Goal: Task Accomplishment & Management: Manage account settings

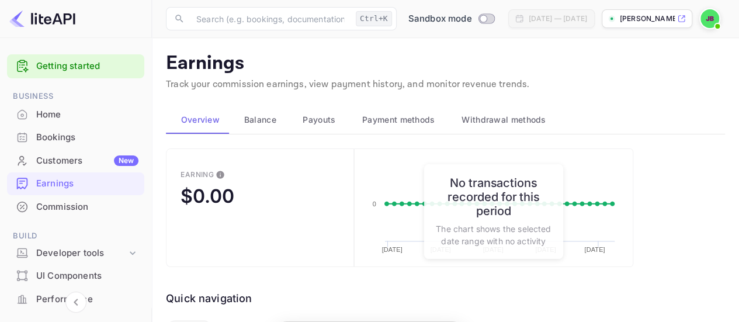
click at [64, 109] on div "Home" at bounding box center [87, 114] width 102 height 13
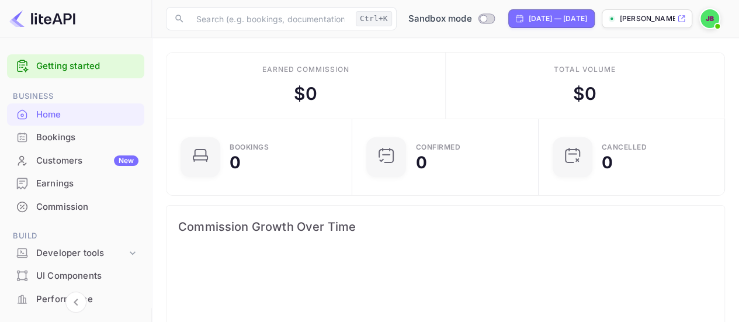
scroll to position [180, 170]
click at [95, 206] on div "Commission" at bounding box center [87, 206] width 102 height 13
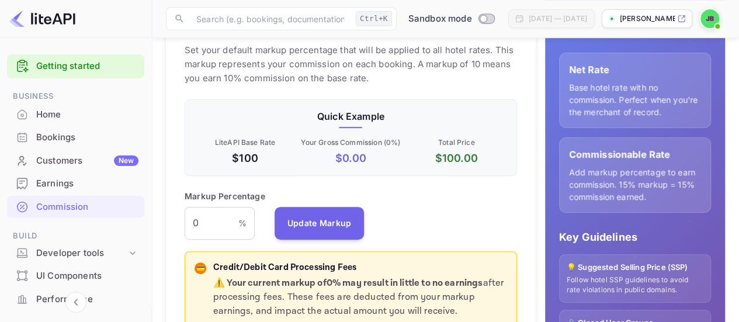
scroll to position [234, 0]
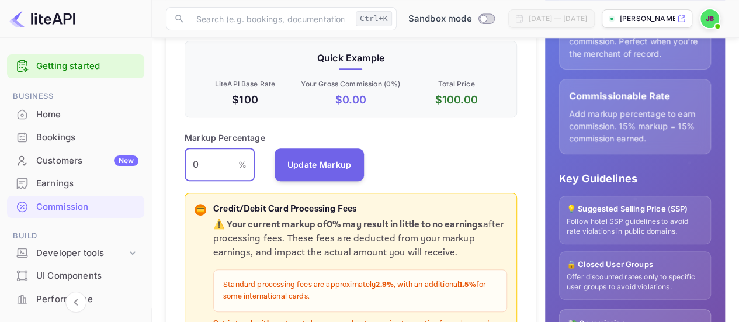
drag, startPoint x: 210, startPoint y: 163, endPoint x: 165, endPoint y: 169, distance: 46.0
click at [166, 168] on div "Default Markup Active Set your default markup percentage that will be applied t…" at bounding box center [351, 168] width 370 height 479
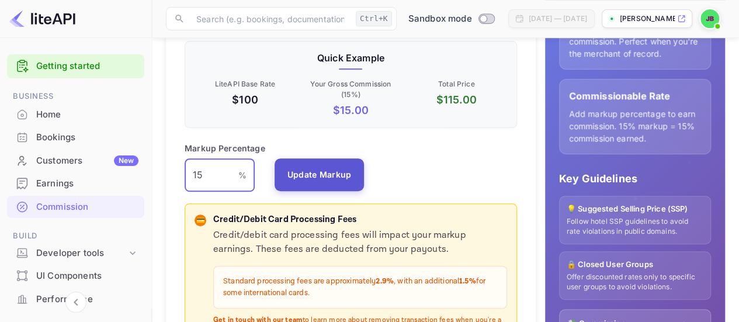
type input "15"
click at [311, 171] on button "Update Markup" at bounding box center [319, 174] width 90 height 33
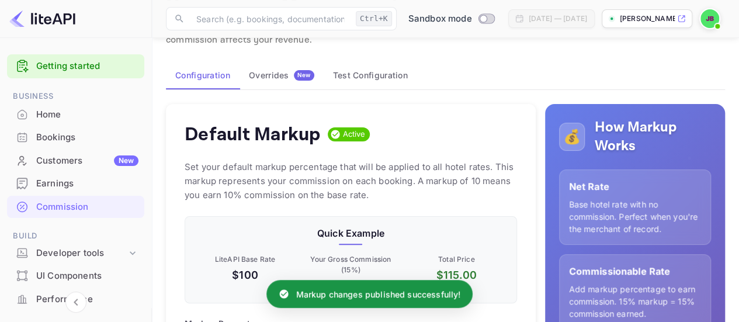
scroll to position [0, 0]
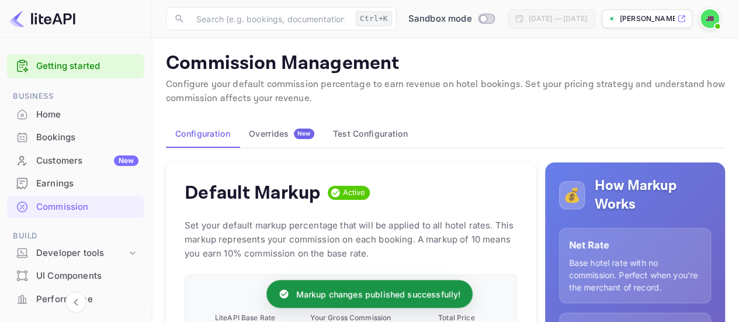
click at [366, 131] on button "Test Configuration" at bounding box center [369, 134] width 93 height 28
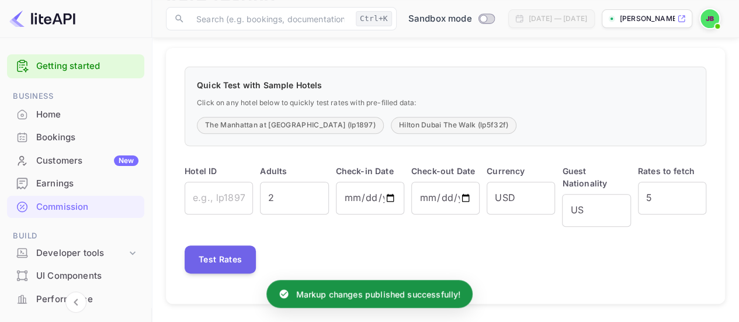
scroll to position [176, 0]
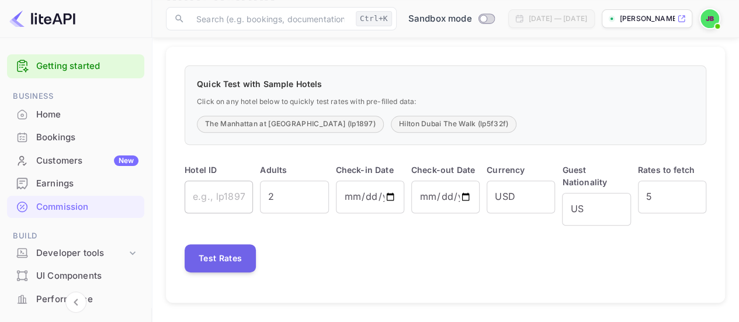
click at [235, 194] on input "text" at bounding box center [218, 196] width 68 height 33
click at [286, 122] on button "The Manhattan at [GEOGRAPHIC_DATA] (lp1897)" at bounding box center [290, 124] width 187 height 17
type input "lp1897"
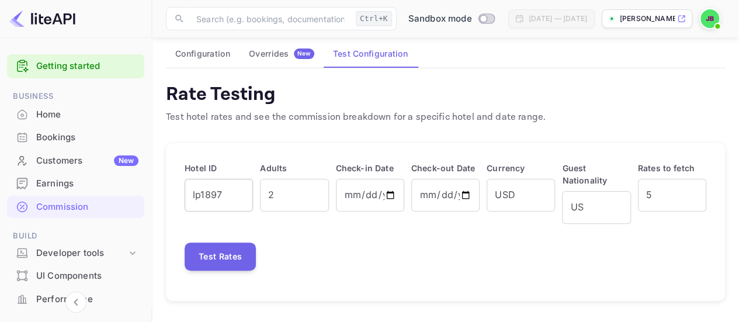
scroll to position [79, 0]
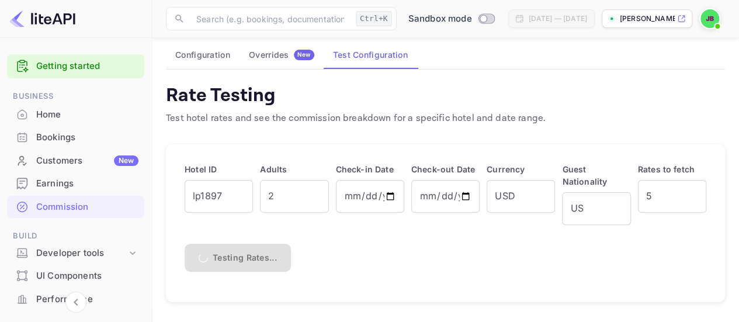
click at [231, 258] on div "Testing Rates..." at bounding box center [444, 257] width 521 height 28
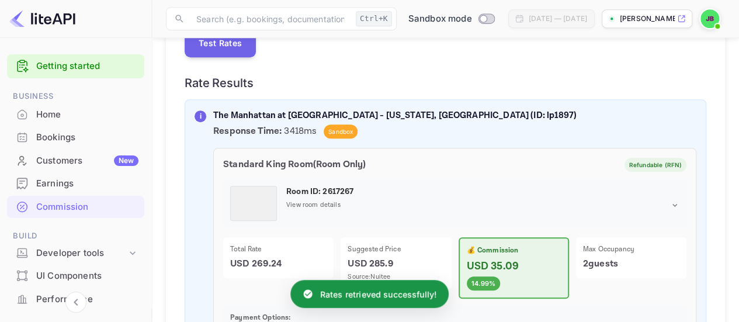
scroll to position [351, 0]
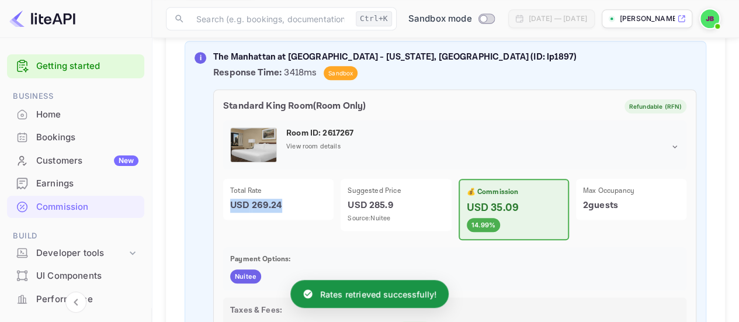
drag, startPoint x: 294, startPoint y: 200, endPoint x: 215, endPoint y: 222, distance: 81.9
click at [216, 222] on div "Total Rate USD 269.24" at bounding box center [274, 206] width 117 height 68
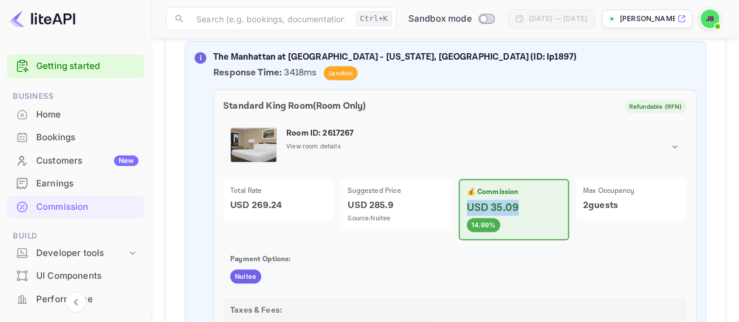
drag, startPoint x: 469, startPoint y: 204, endPoint x: 525, endPoint y: 208, distance: 56.8
click at [527, 208] on p "USD 35.09" at bounding box center [513, 208] width 94 height 16
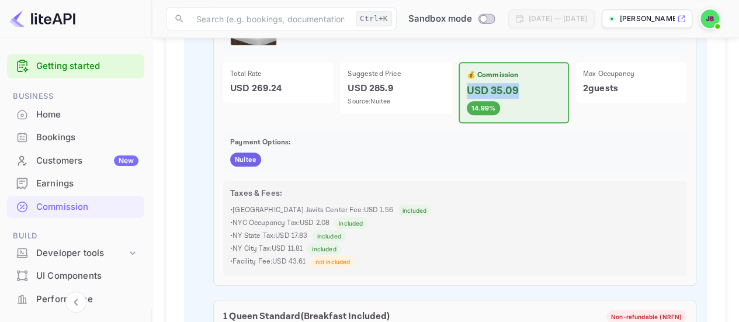
scroll to position [410, 0]
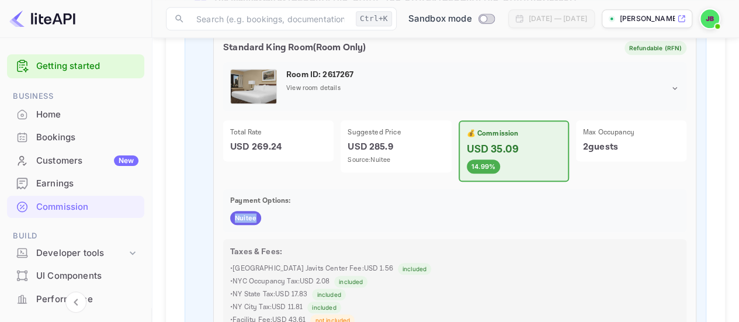
drag, startPoint x: 261, startPoint y: 215, endPoint x: 210, endPoint y: 215, distance: 50.8
click at [275, 219] on div "Nuitee" at bounding box center [454, 218] width 449 height 14
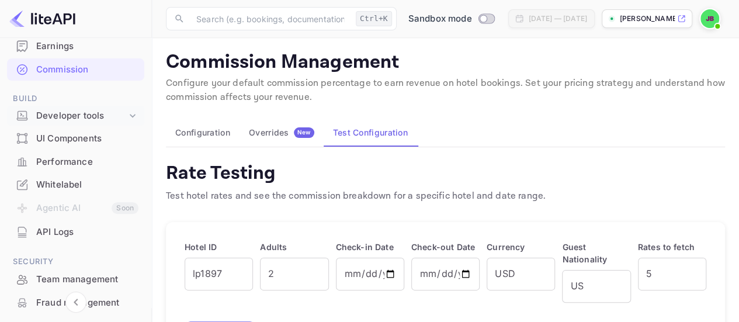
scroll to position [117, 0]
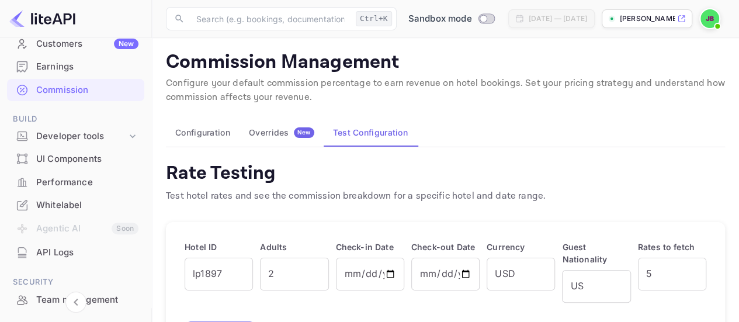
click at [76, 203] on div "Whitelabel" at bounding box center [87, 205] width 102 height 13
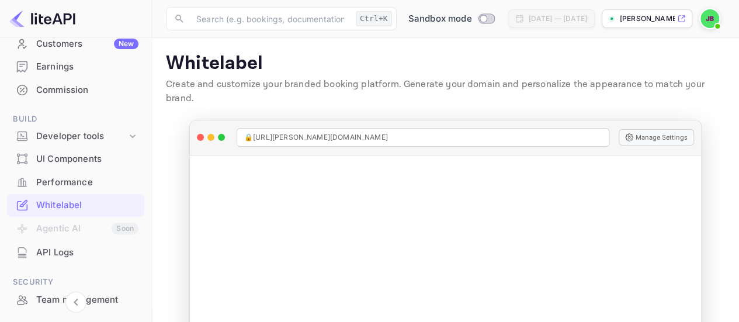
click at [622, 22] on p "[PERSON_NAME]-tdgkc.nui..." at bounding box center [646, 18] width 55 height 11
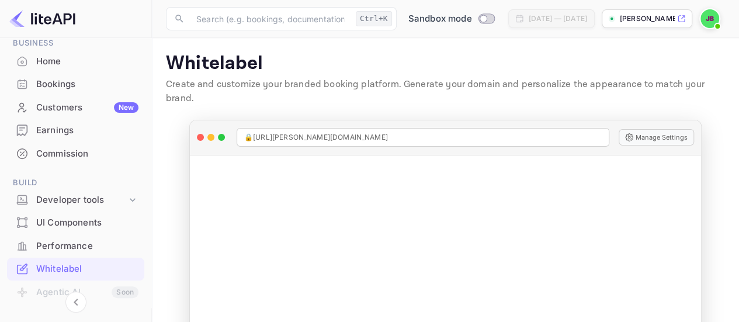
scroll to position [117, 0]
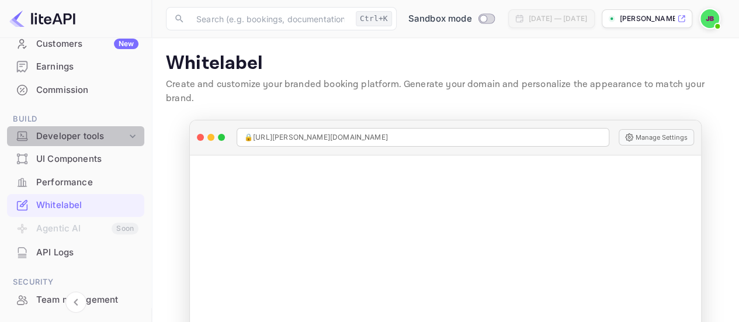
click at [114, 138] on div "Developer tools" at bounding box center [81, 136] width 90 height 13
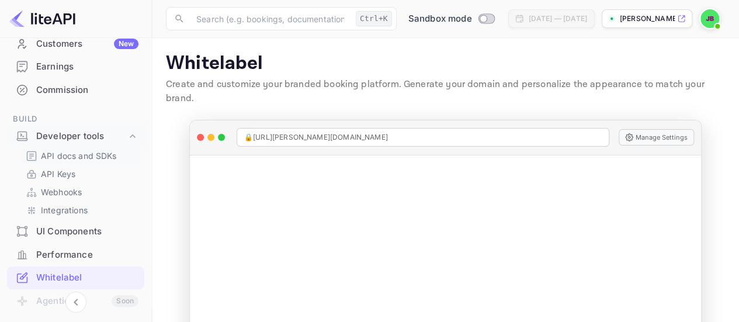
click at [104, 159] on p "API docs and SDKs" at bounding box center [79, 155] width 76 height 12
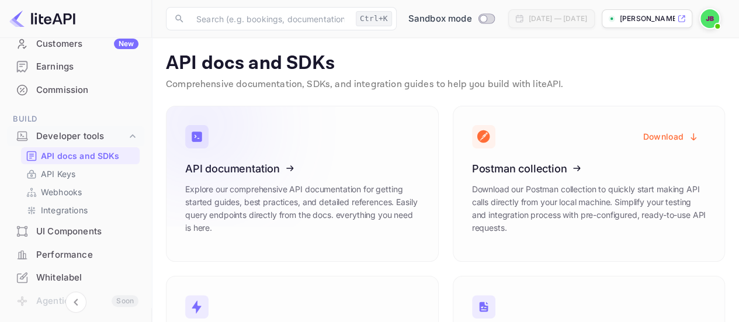
click at [299, 163] on icon at bounding box center [257, 166] width 182 height 120
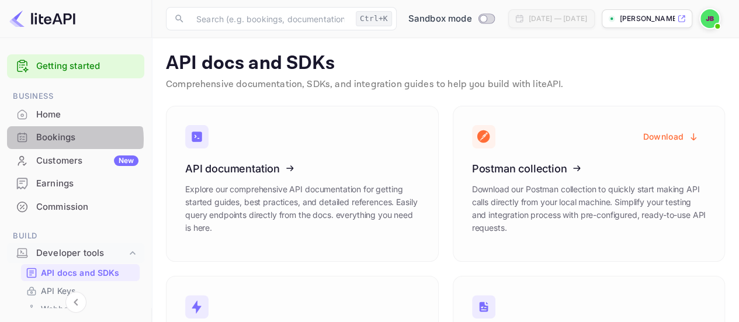
click at [69, 139] on div "Bookings" at bounding box center [87, 137] width 102 height 13
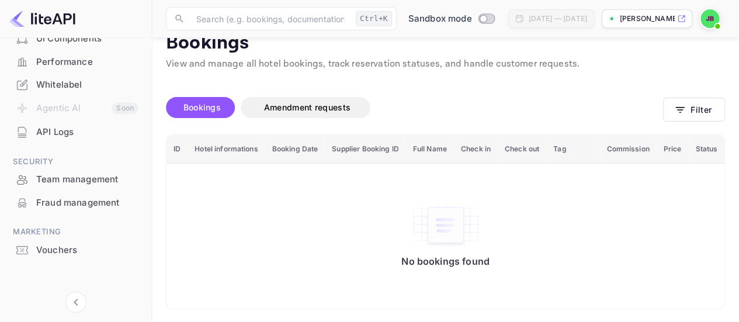
scroll to position [313, 0]
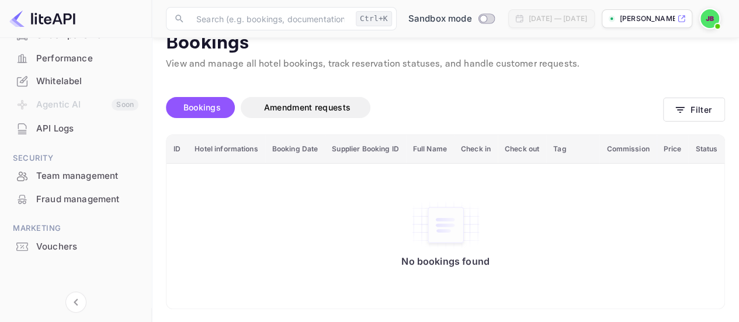
click at [69, 248] on div "Vouchers" at bounding box center [87, 246] width 102 height 13
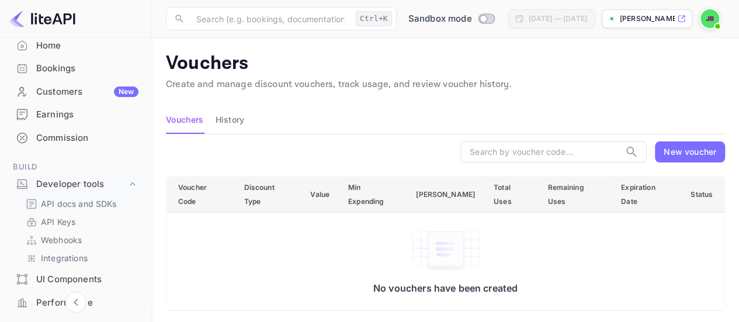
scroll to position [58, 0]
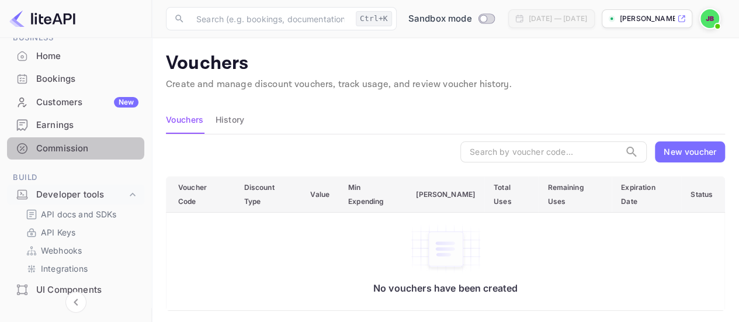
click at [75, 145] on div "Commission" at bounding box center [87, 148] width 102 height 13
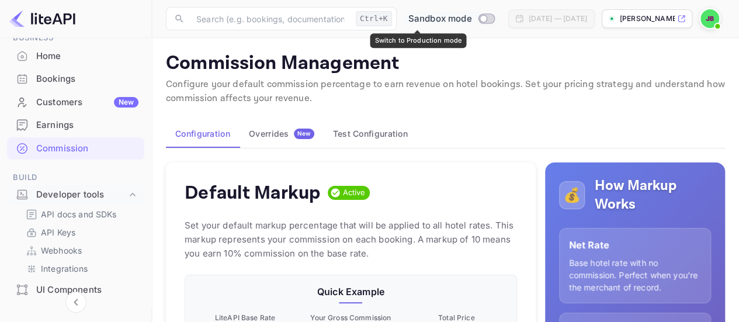
click at [471, 16] on input "Switch to Production mode" at bounding box center [482, 19] width 23 height 8
checkbox input "false"
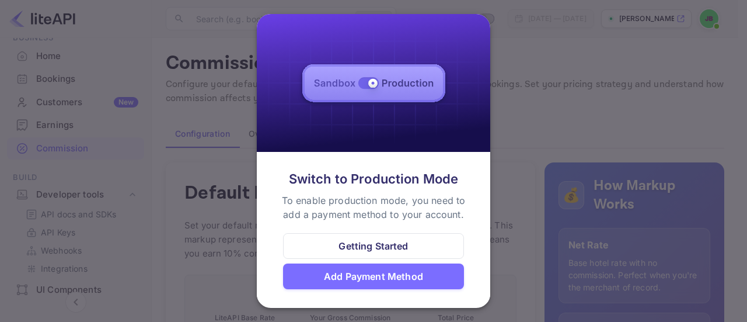
click at [181, 98] on div at bounding box center [373, 161] width 747 height 322
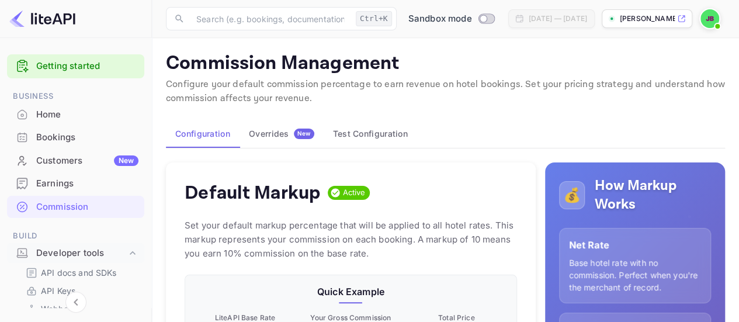
click at [91, 119] on div "Home" at bounding box center [87, 114] width 102 height 13
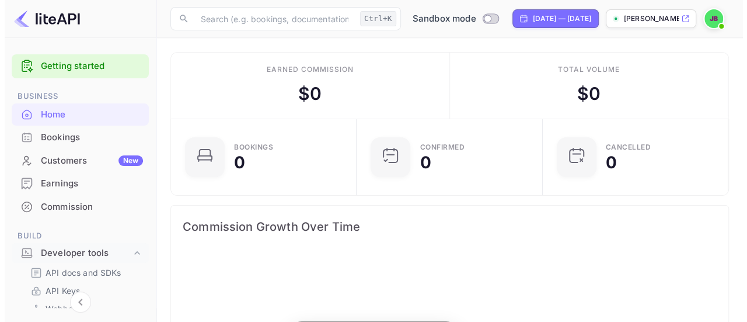
scroll to position [180, 170]
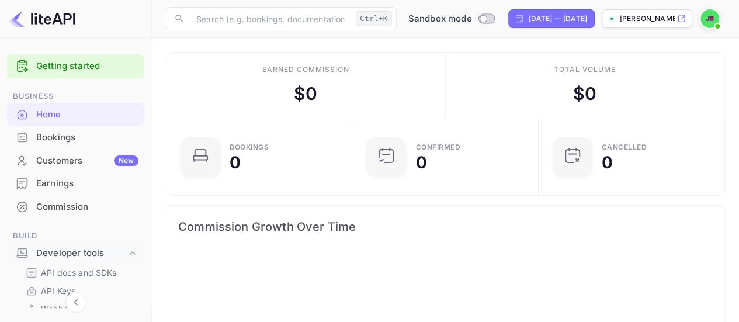
click at [712, 13] on img at bounding box center [709, 18] width 19 height 19
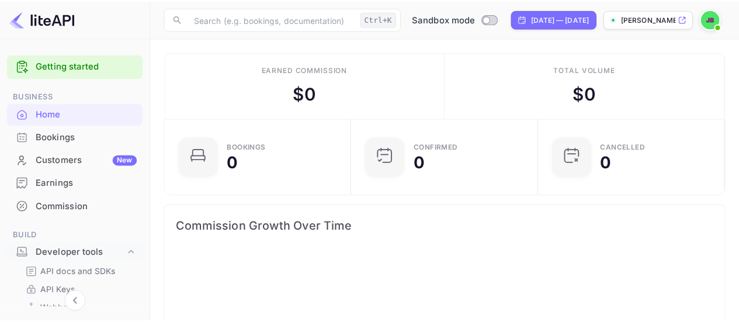
scroll to position [180, 170]
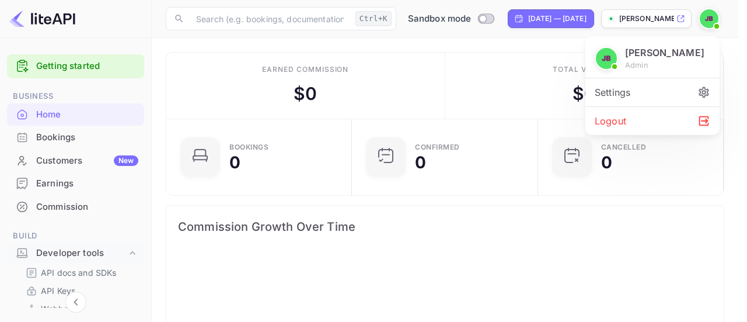
click at [674, 93] on div "Settings" at bounding box center [653, 92] width 134 height 28
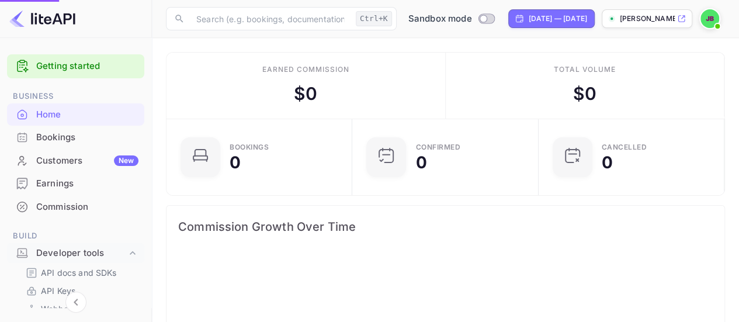
scroll to position [180, 170]
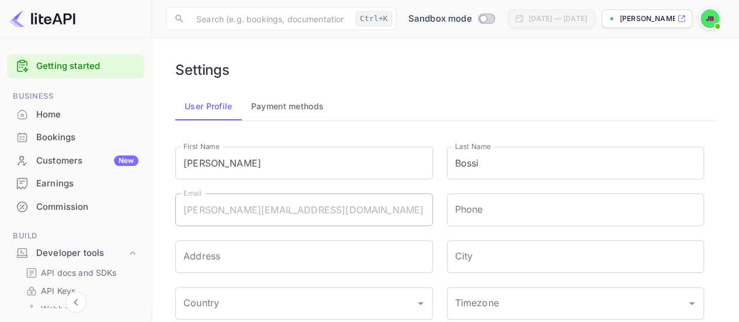
click at [271, 110] on div "[PERSON_NAME] admin Settings Logout" at bounding box center [369, 161] width 739 height 322
click at [272, 107] on div "[PERSON_NAME] admin Settings Logout" at bounding box center [369, 161] width 739 height 322
click at [293, 105] on button "Payment methods" at bounding box center [288, 106] width 92 height 28
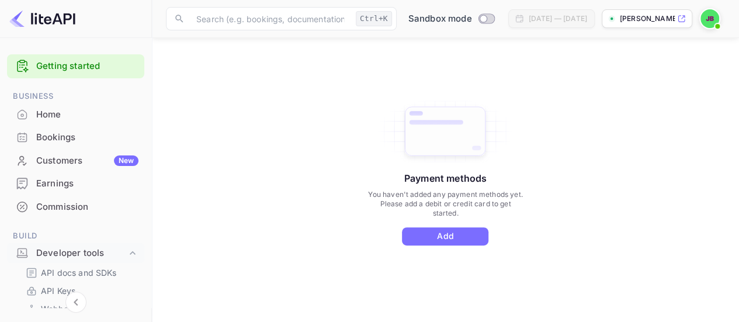
scroll to position [117, 0]
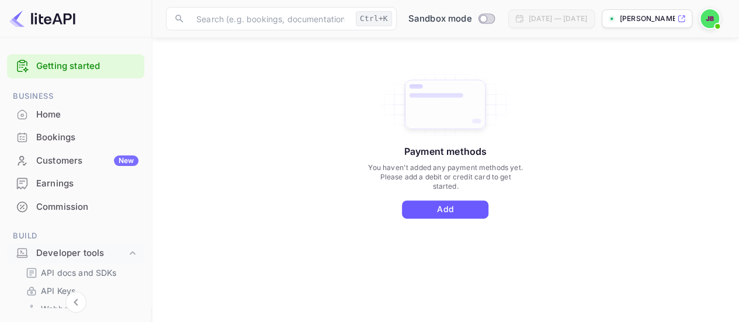
click at [413, 206] on button "Add" at bounding box center [445, 209] width 86 height 18
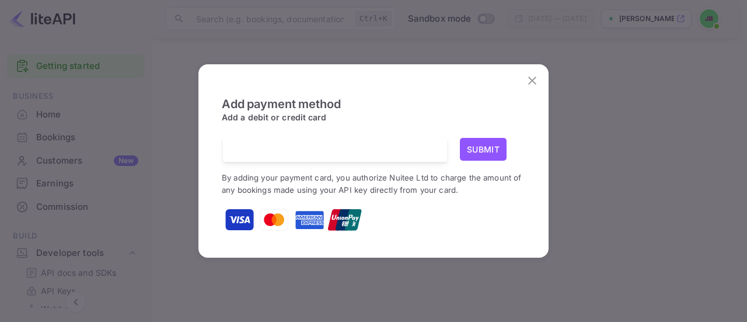
click at [266, 52] on div "Add payment method Add a debit or credit card Submit By adding your payment car…" at bounding box center [373, 161] width 747 height 322
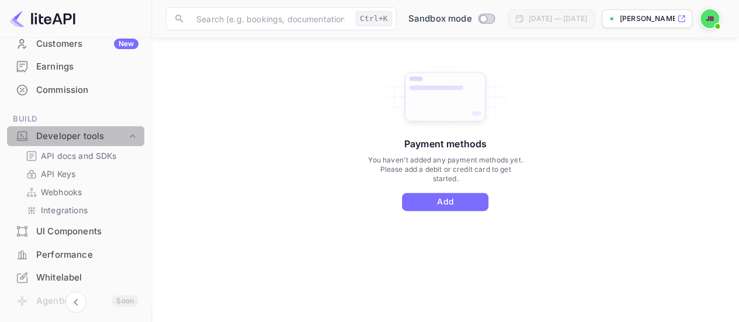
click at [128, 140] on icon at bounding box center [133, 136] width 12 height 12
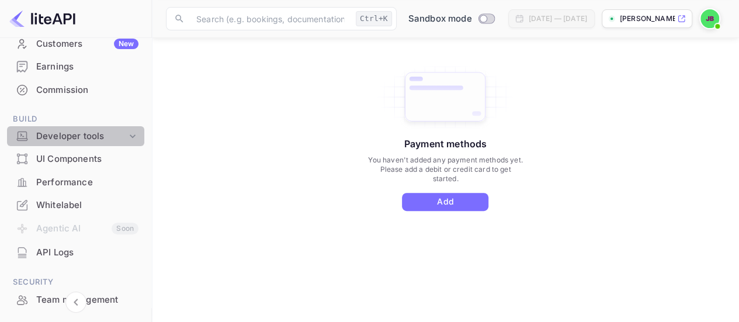
click at [128, 133] on icon at bounding box center [133, 136] width 12 height 12
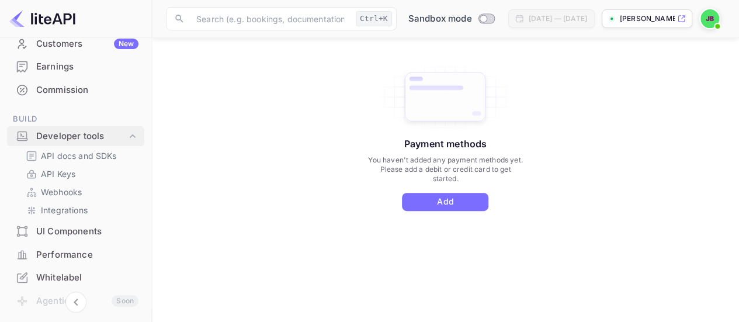
click at [128, 133] on icon at bounding box center [133, 136] width 12 height 12
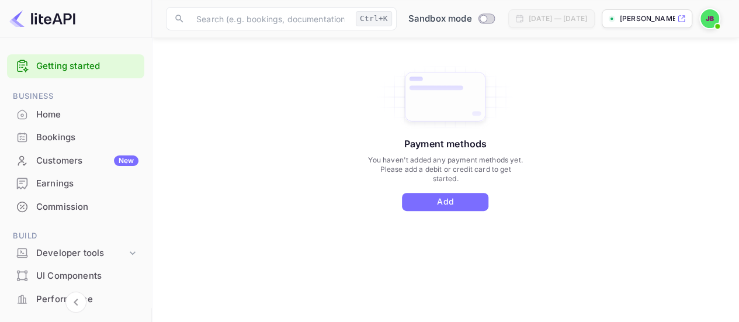
scroll to position [0, 0]
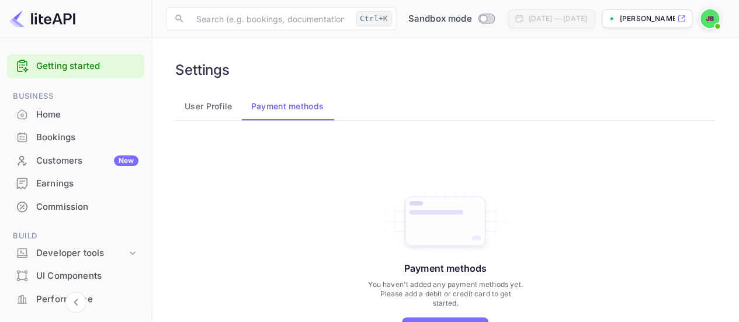
click at [210, 108] on button "User Profile" at bounding box center [208, 106] width 67 height 28
